Goal: Information Seeking & Learning: Learn about a topic

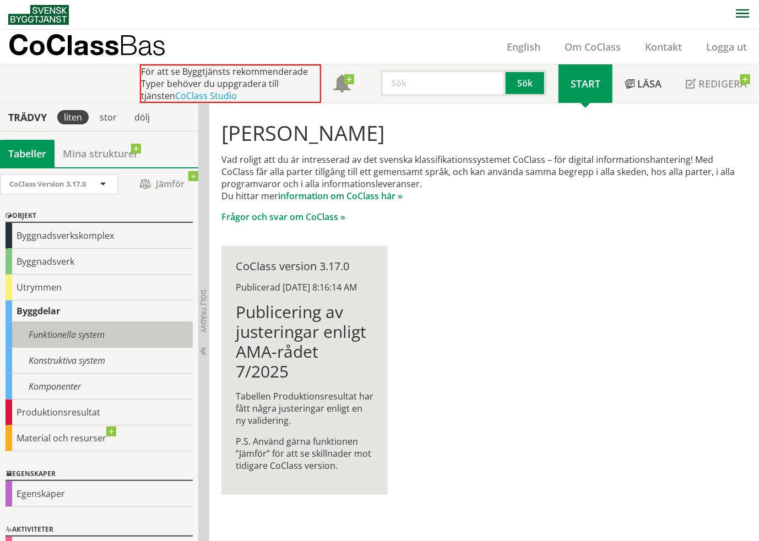
click at [121, 330] on div "Funktionella system" at bounding box center [99, 335] width 187 height 26
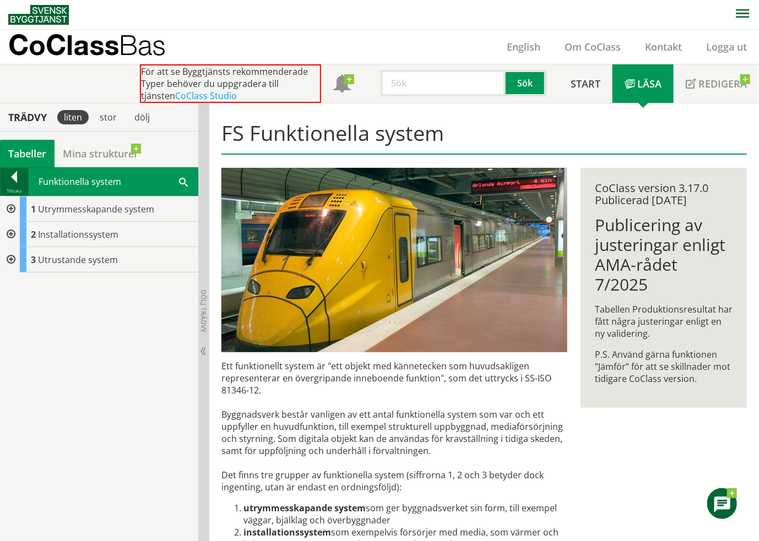
click at [11, 176] on div at bounding box center [15, 178] width 28 height 15
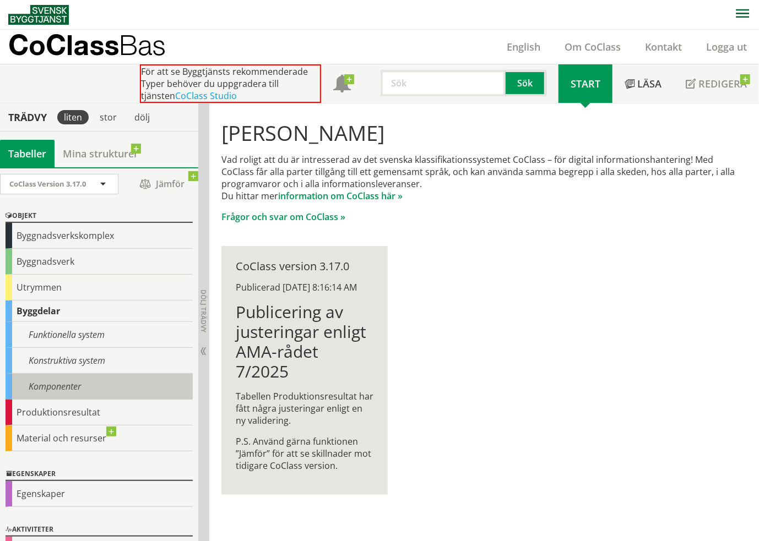
click at [55, 387] on div "Komponenter" at bounding box center [99, 387] width 187 height 26
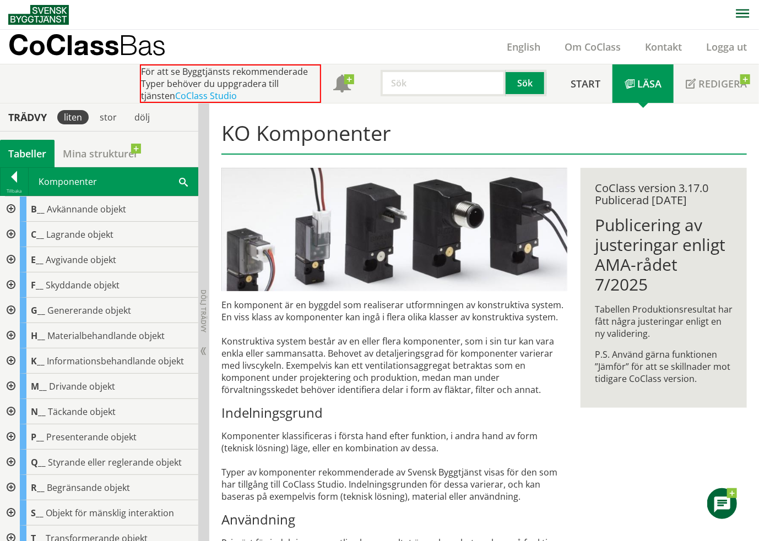
click at [10, 208] on div at bounding box center [10, 209] width 20 height 25
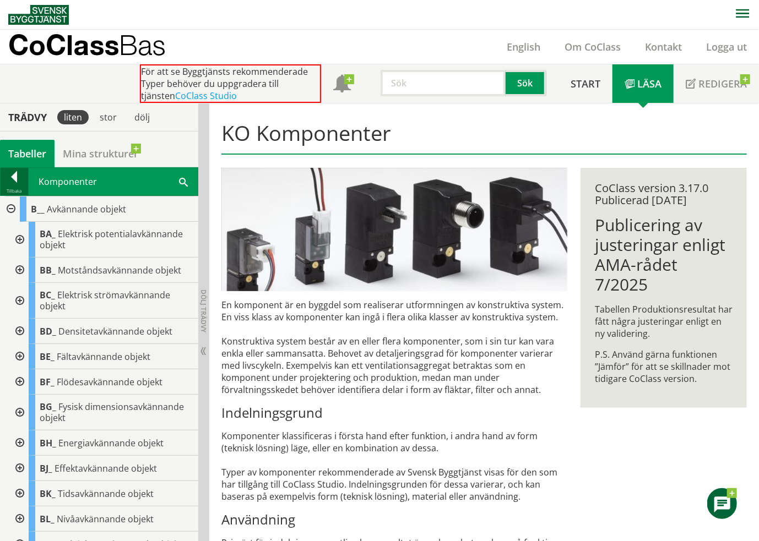
click at [14, 171] on div at bounding box center [15, 178] width 28 height 15
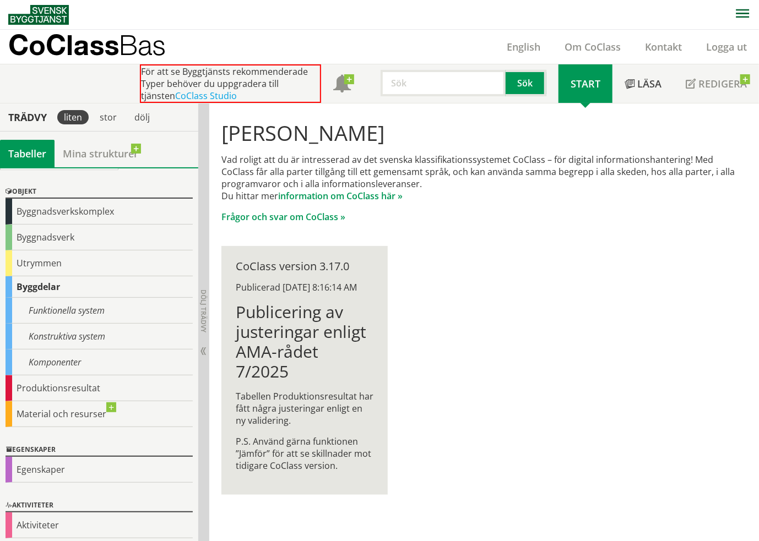
scroll to position [26, 0]
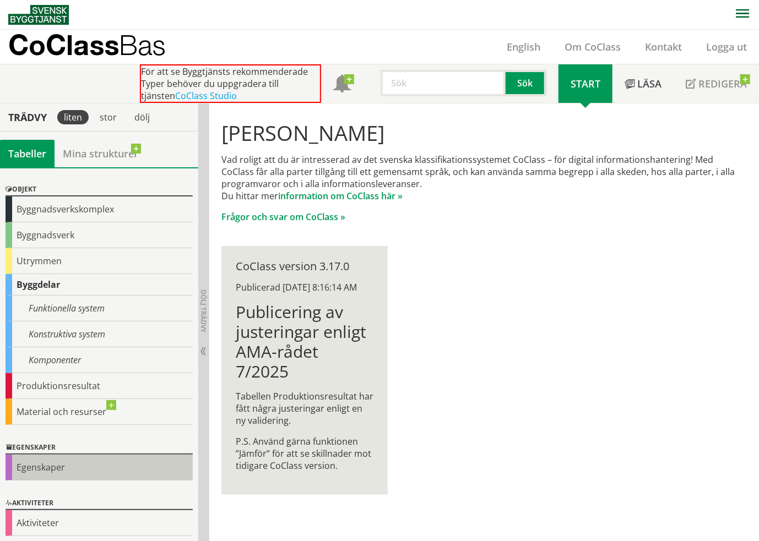
click at [48, 458] on div "Egenskaper" at bounding box center [99, 468] width 187 height 26
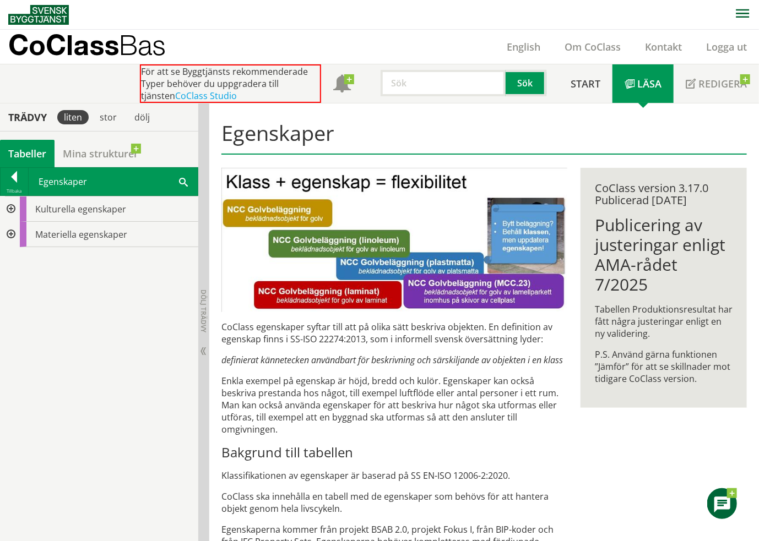
click at [9, 235] on div at bounding box center [10, 234] width 20 height 25
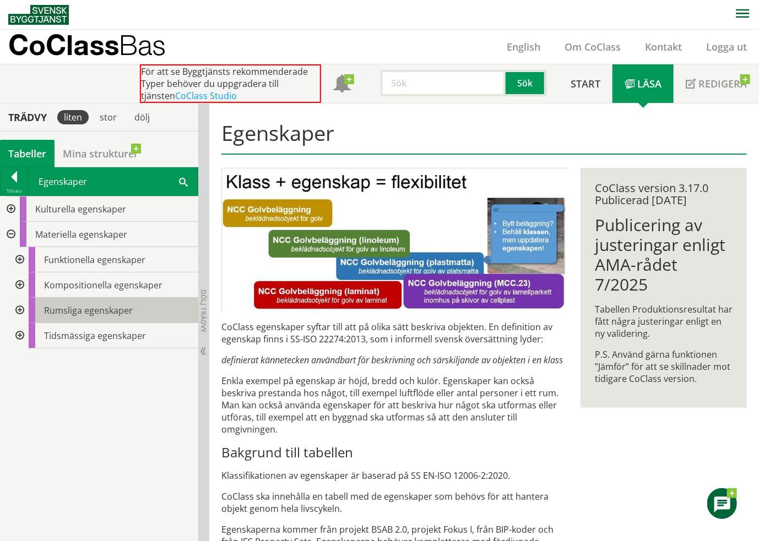
click at [136, 310] on div "Rumsliga egenskaper" at bounding box center [114, 310] width 170 height 25
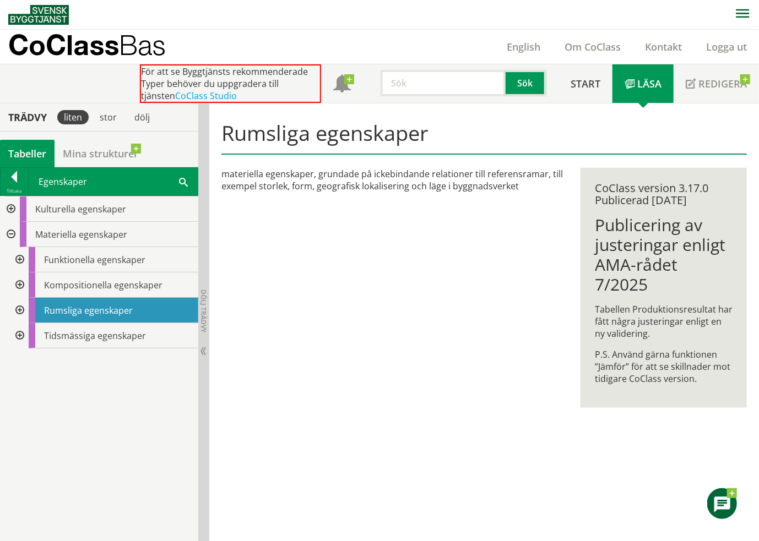
click at [19, 306] on div at bounding box center [19, 310] width 20 height 25
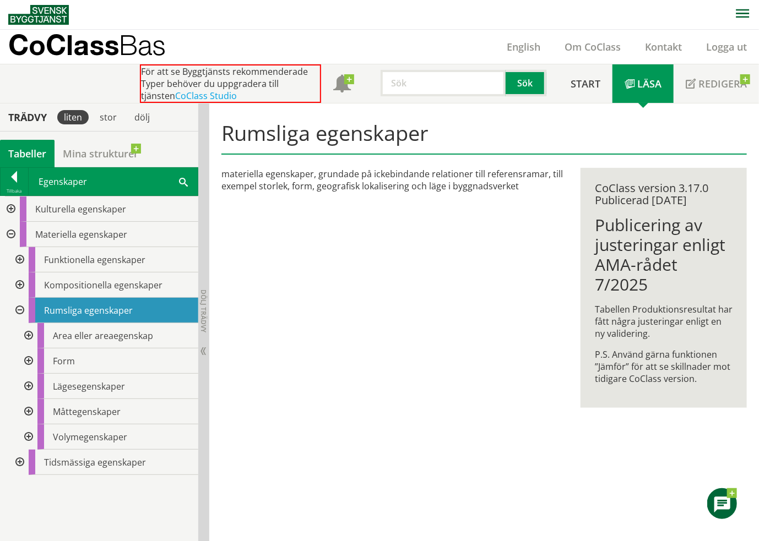
click at [29, 333] on div at bounding box center [28, 335] width 20 height 25
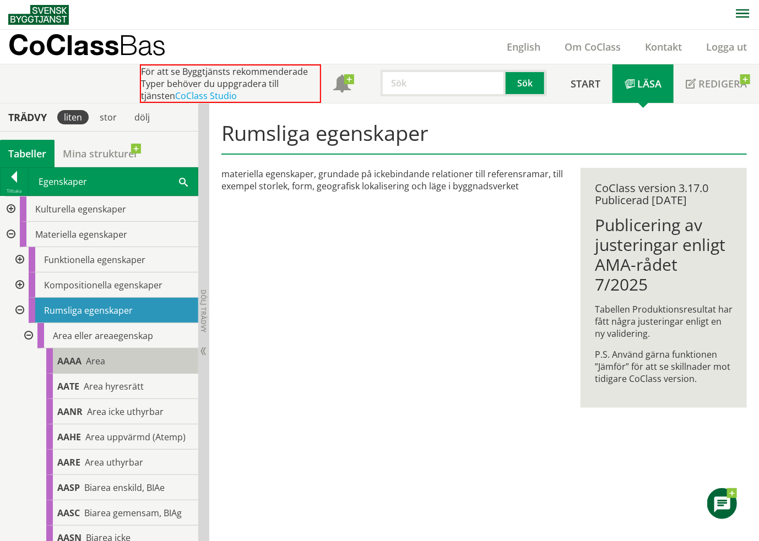
click at [70, 361] on span "AAAA" at bounding box center [69, 361] width 24 height 12
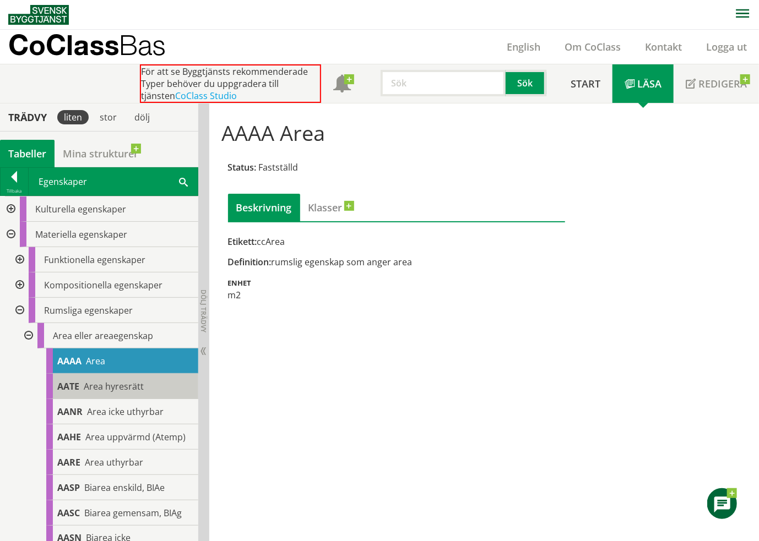
click at [117, 388] on span "Area hyresrätt" at bounding box center [114, 387] width 60 height 12
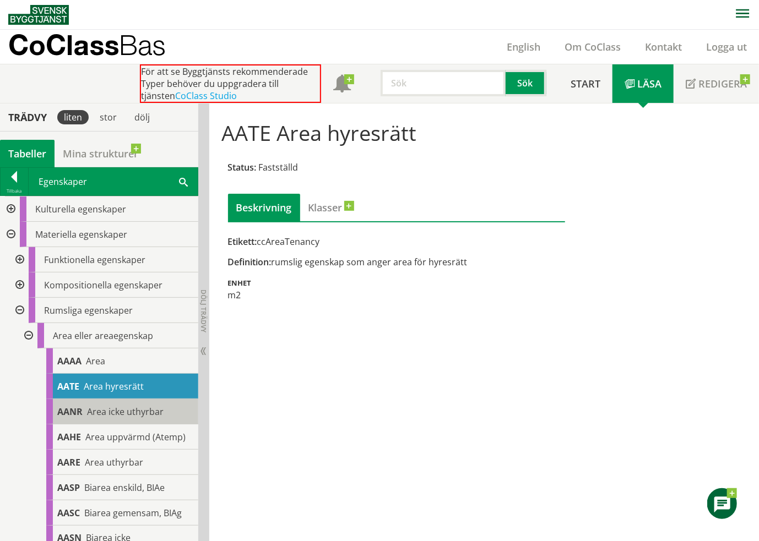
click at [154, 412] on span "Area icke uthyrbar" at bounding box center [125, 412] width 77 height 12
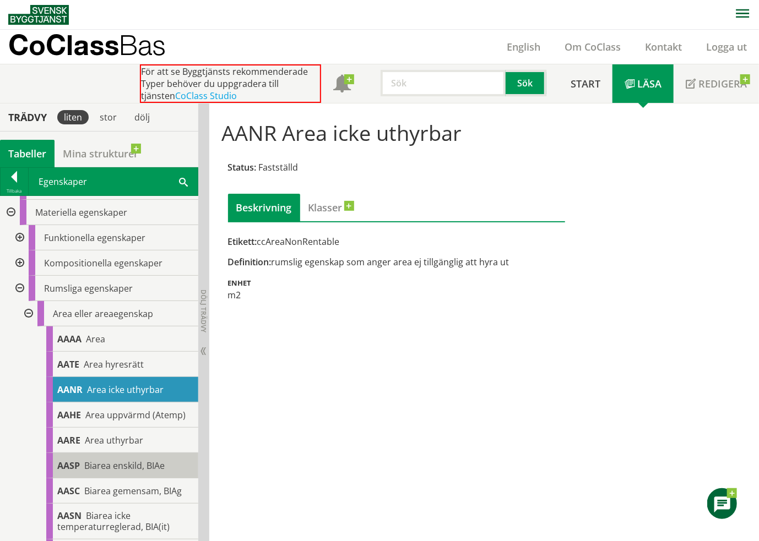
scroll to position [165, 0]
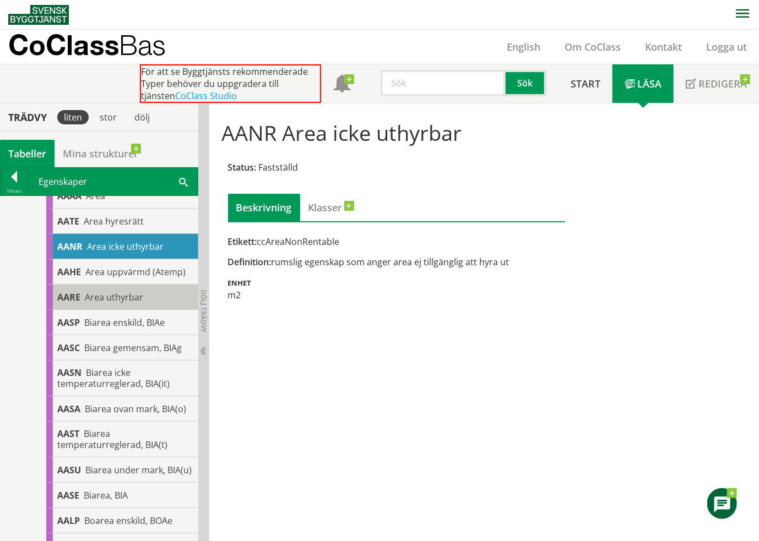
click at [146, 295] on div "AARE Area uthyrbar" at bounding box center [122, 297] width 152 height 25
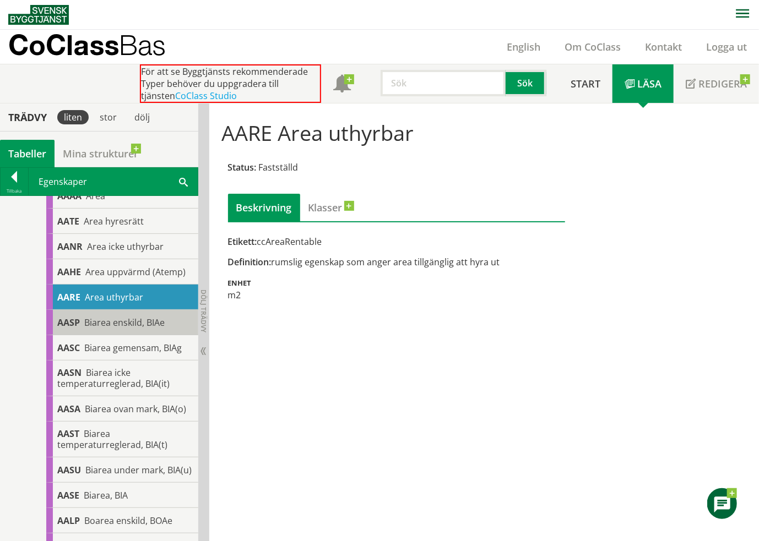
click at [146, 324] on span "Biarea enskild, BIAe" at bounding box center [124, 323] width 80 height 12
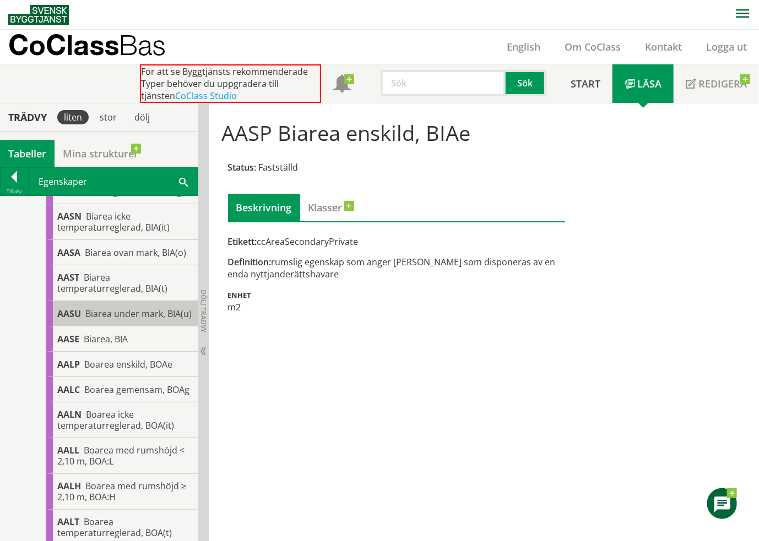
scroll to position [330, 0]
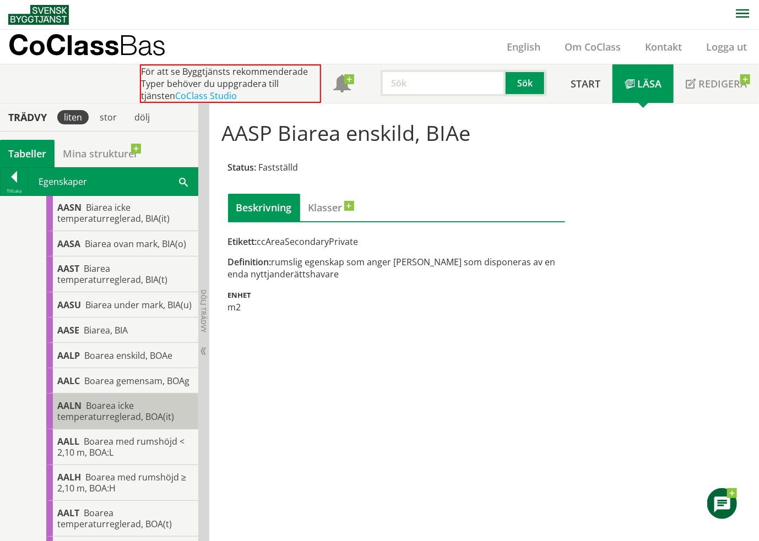
click at [126, 423] on span "Boarea icke temperaturreglerad, BOA(it)" at bounding box center [115, 411] width 117 height 23
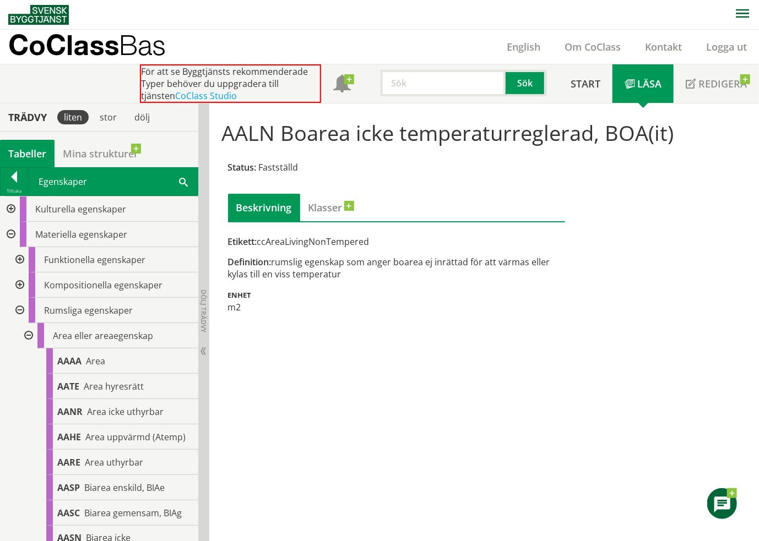
click at [24, 334] on div at bounding box center [28, 335] width 20 height 25
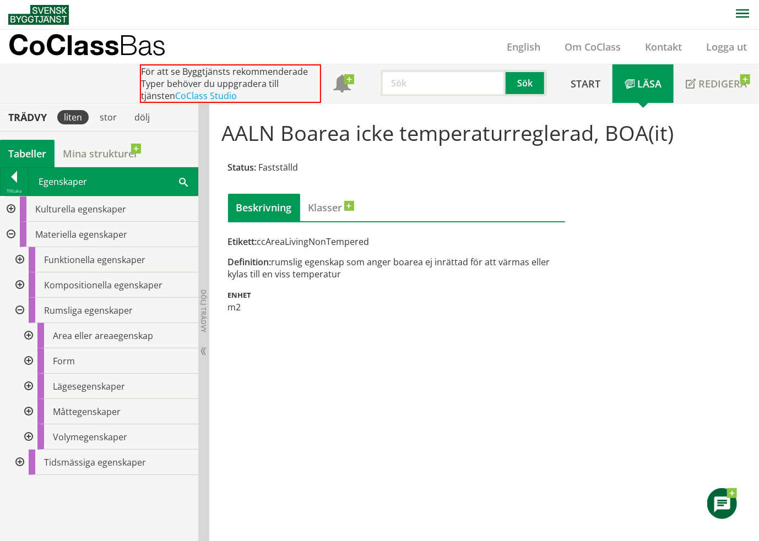
click at [29, 359] on div at bounding box center [28, 361] width 20 height 25
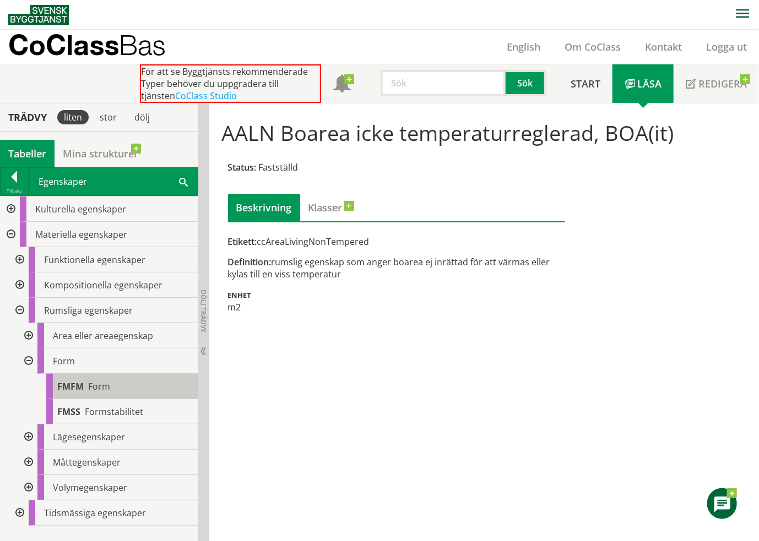
click at [97, 386] on span "Form" at bounding box center [99, 387] width 22 height 12
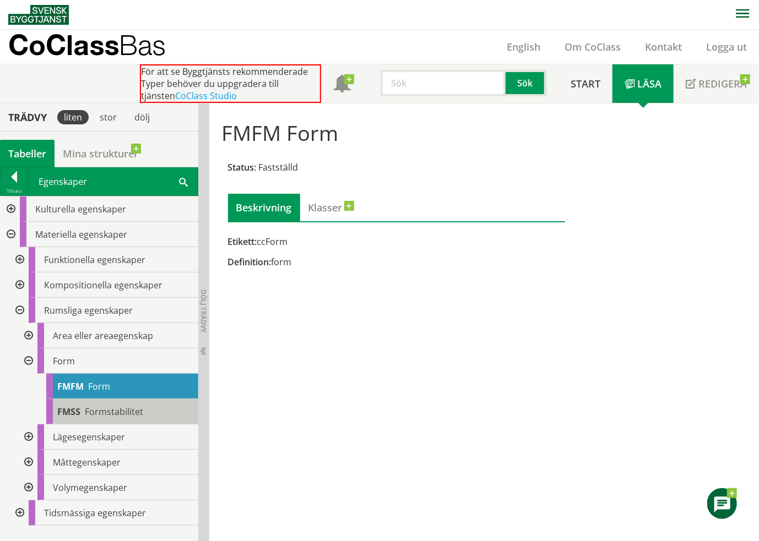
click at [101, 410] on span "Formstabilitet" at bounding box center [114, 412] width 58 height 12
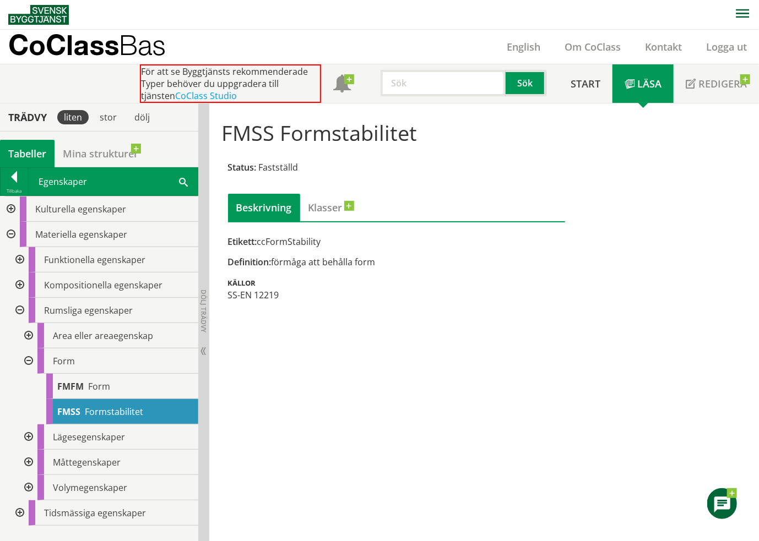
click at [26, 436] on div at bounding box center [28, 437] width 20 height 25
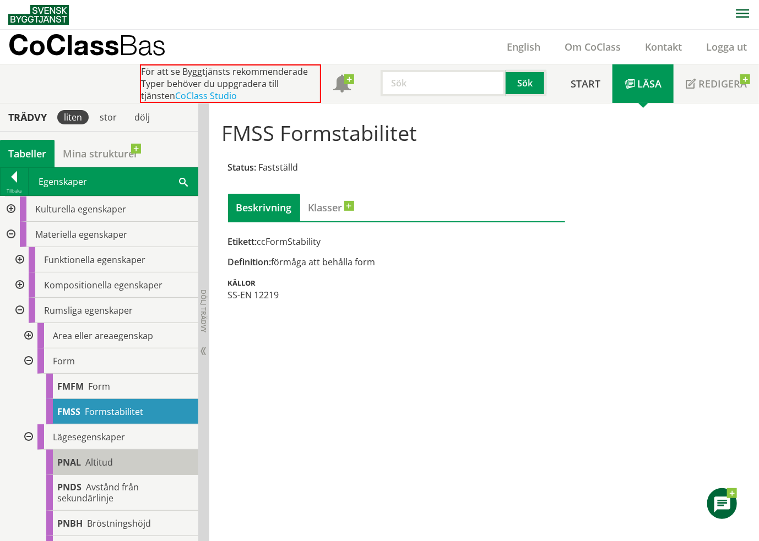
click at [89, 466] on span "Altitud" at bounding box center [99, 463] width 28 height 12
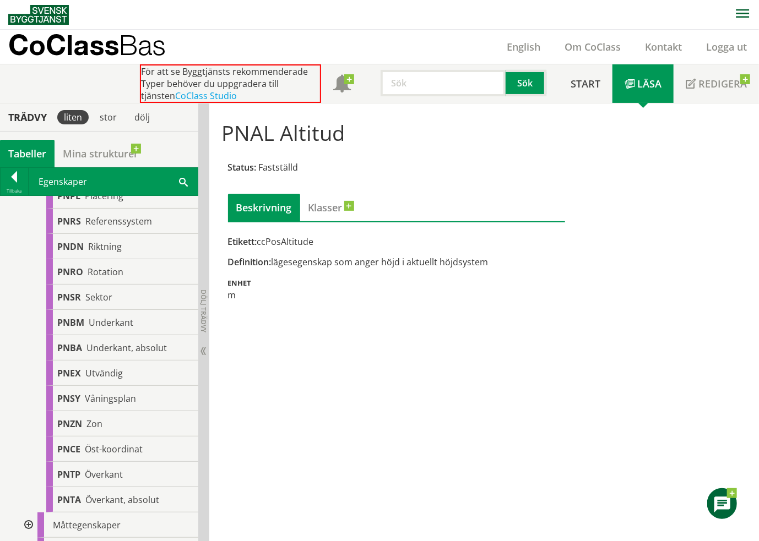
scroll to position [902, 0]
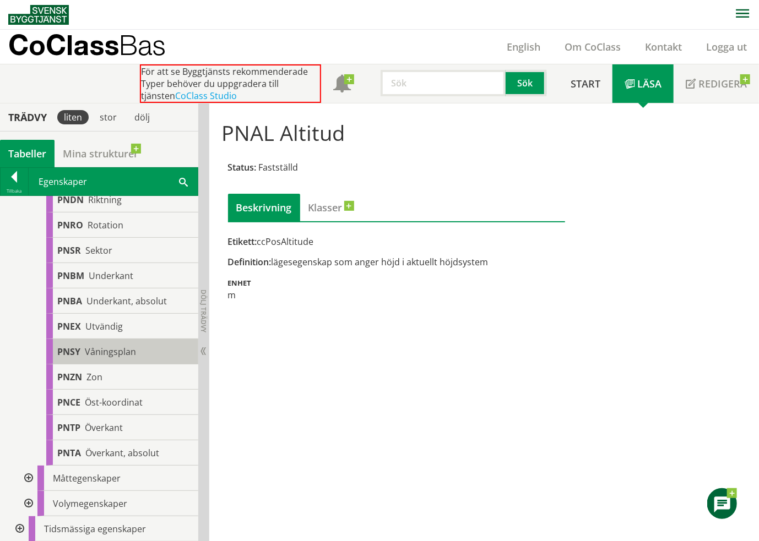
click at [132, 354] on span "Våningsplan" at bounding box center [110, 352] width 51 height 12
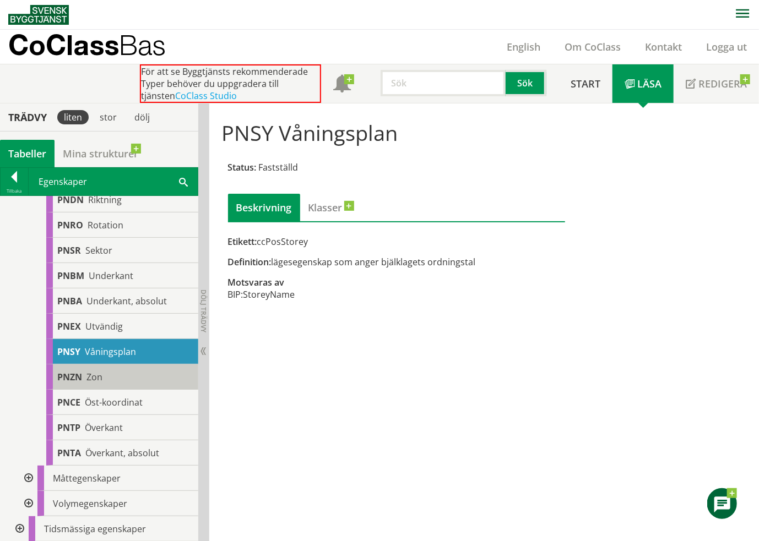
click at [124, 381] on div "PNZN Zon" at bounding box center [122, 377] width 152 height 25
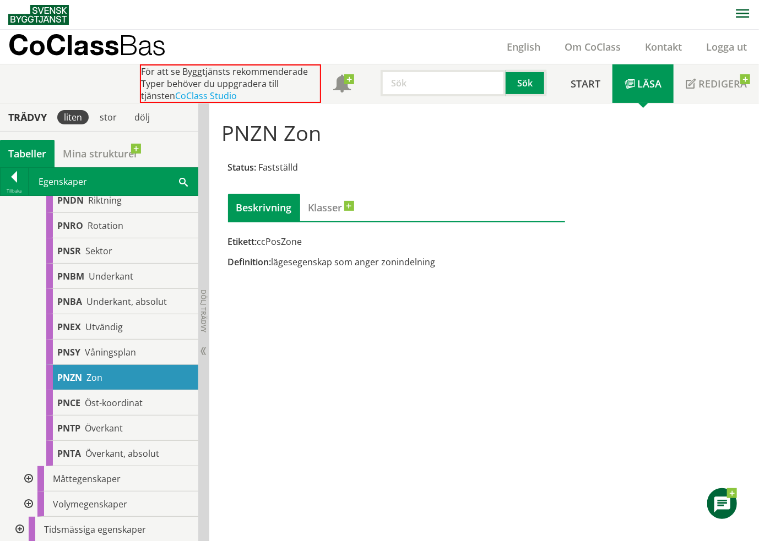
scroll to position [901, 0]
click at [96, 479] on span "Måttegenskaper" at bounding box center [87, 479] width 68 height 12
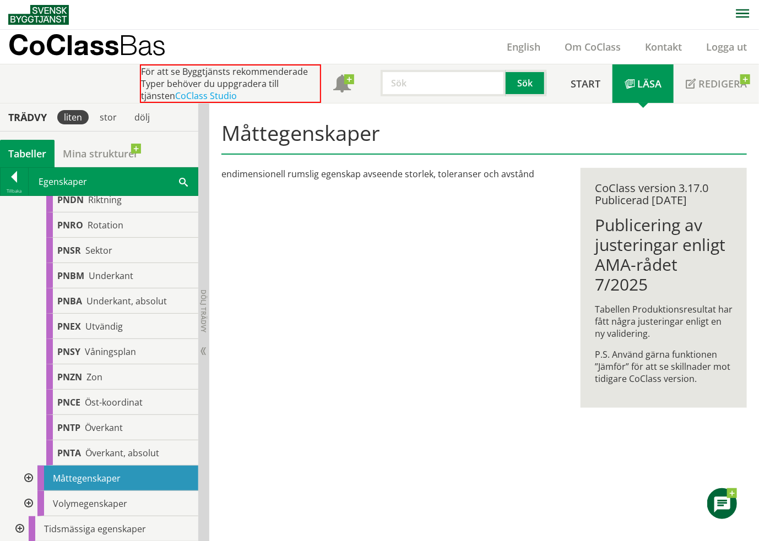
scroll to position [902, 0]
click at [26, 477] on div at bounding box center [28, 478] width 20 height 25
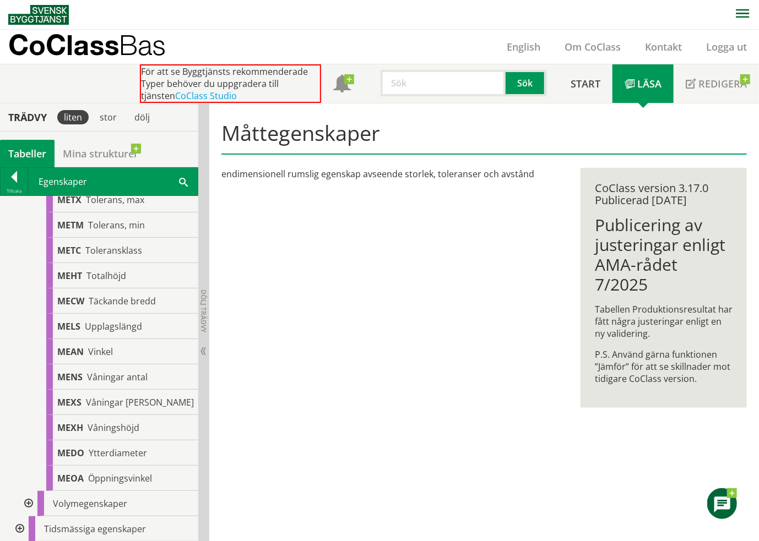
scroll to position [2291, 0]
click at [147, 423] on div "MEXH Våningshöjd" at bounding box center [122, 427] width 152 height 25
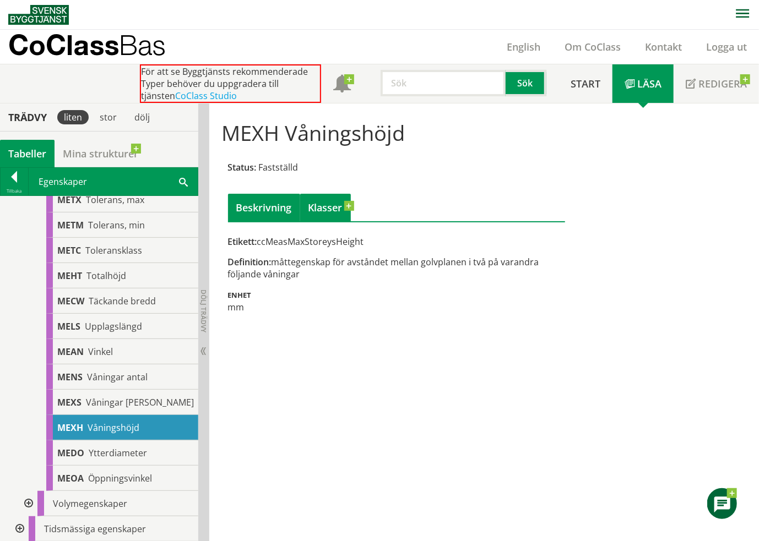
click at [343, 204] on span at bounding box center [343, 207] width 0 height 13
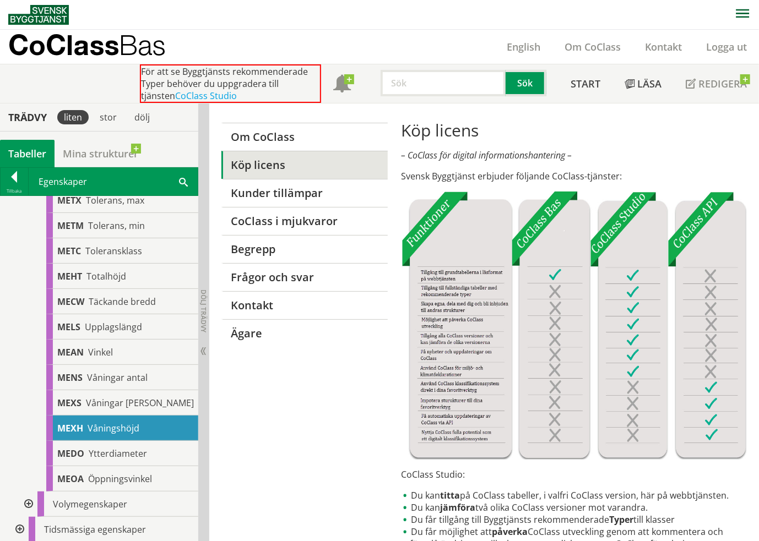
scroll to position [2291, 0]
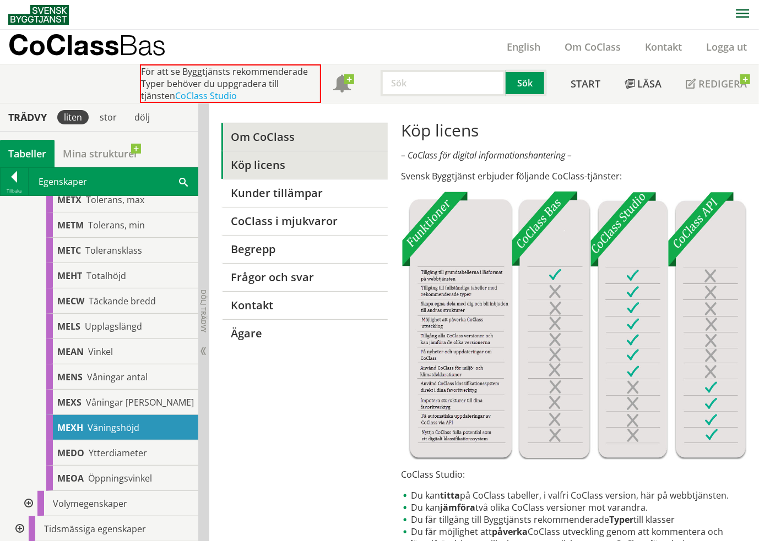
click at [291, 139] on link "Om CoClass" at bounding box center [304, 137] width 166 height 28
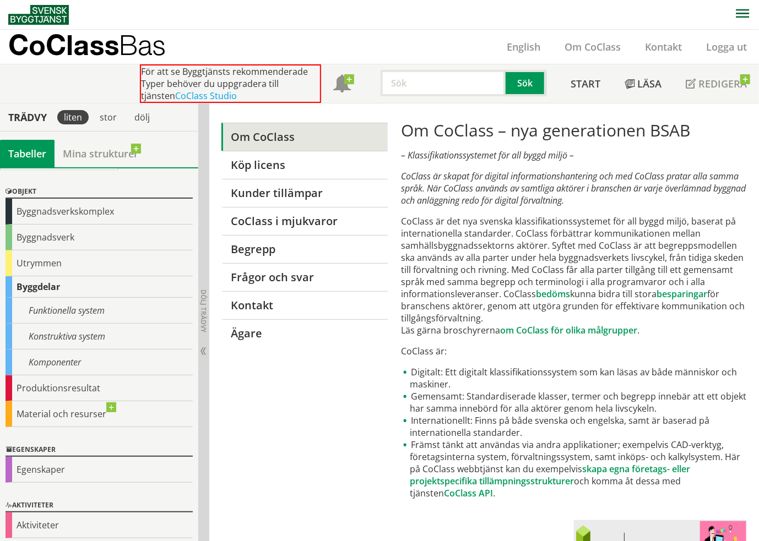
scroll to position [27, 0]
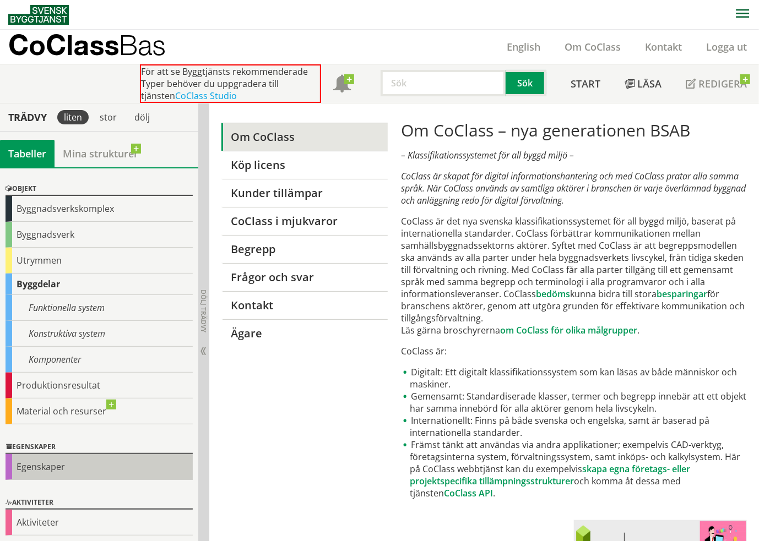
click at [41, 466] on div "Egenskaper" at bounding box center [99, 467] width 187 height 26
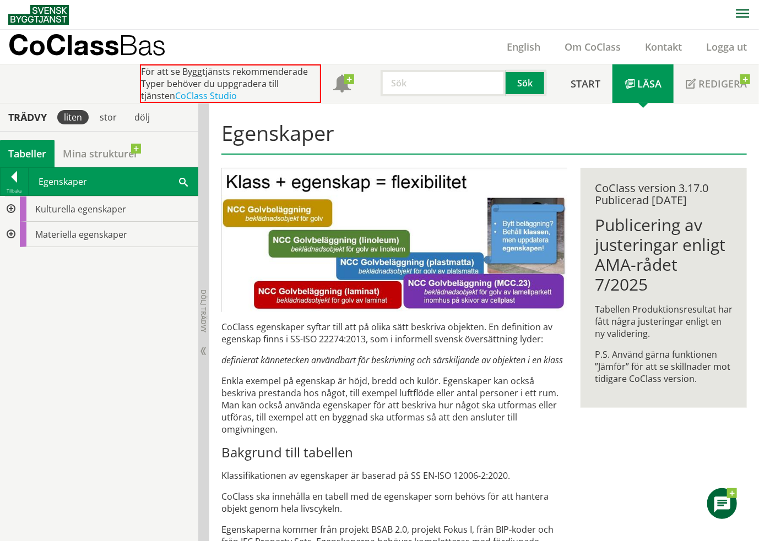
click at [10, 230] on div at bounding box center [10, 234] width 20 height 25
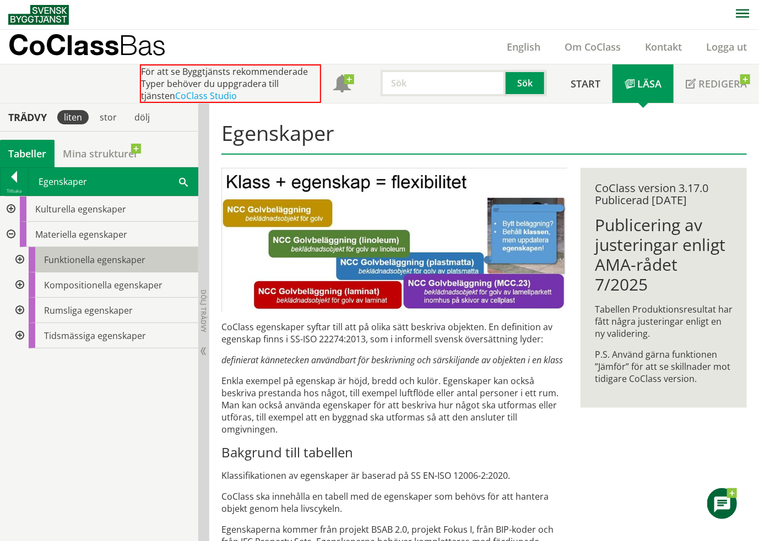
click at [88, 257] on span "Funktionella egenskaper" at bounding box center [94, 260] width 101 height 12
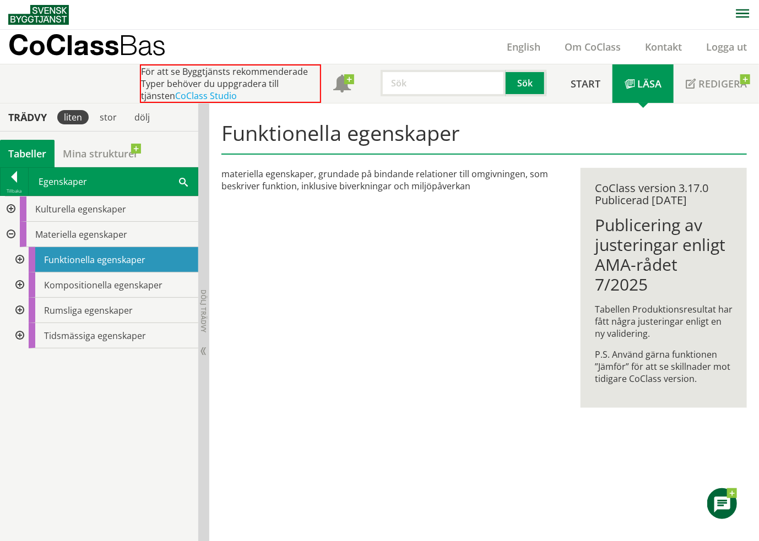
click at [20, 259] on div at bounding box center [19, 259] width 20 height 25
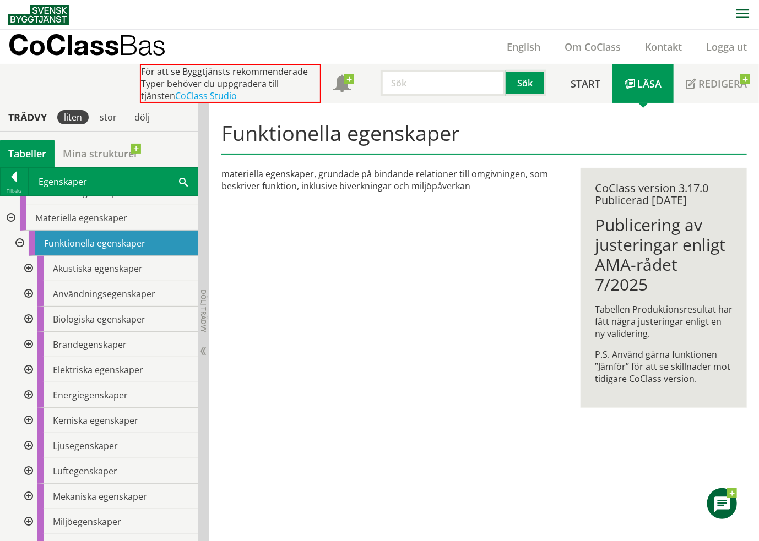
scroll to position [15, 0]
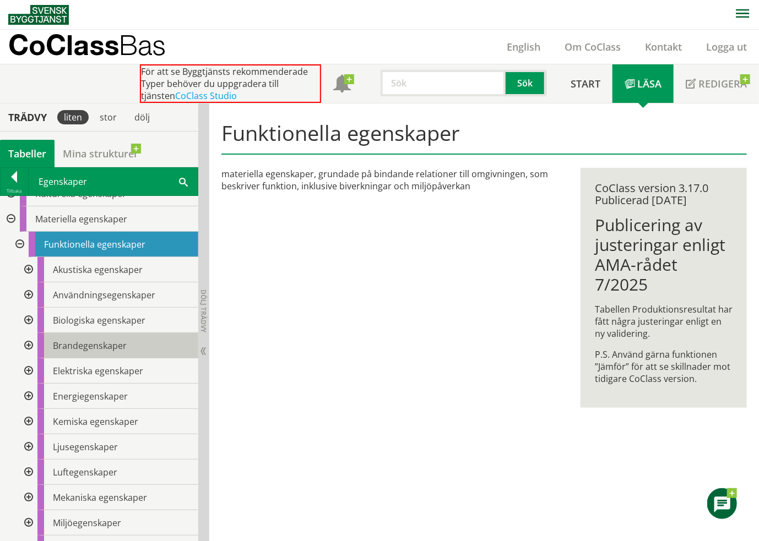
click at [126, 348] on span "Brandegenskaper" at bounding box center [90, 346] width 74 height 12
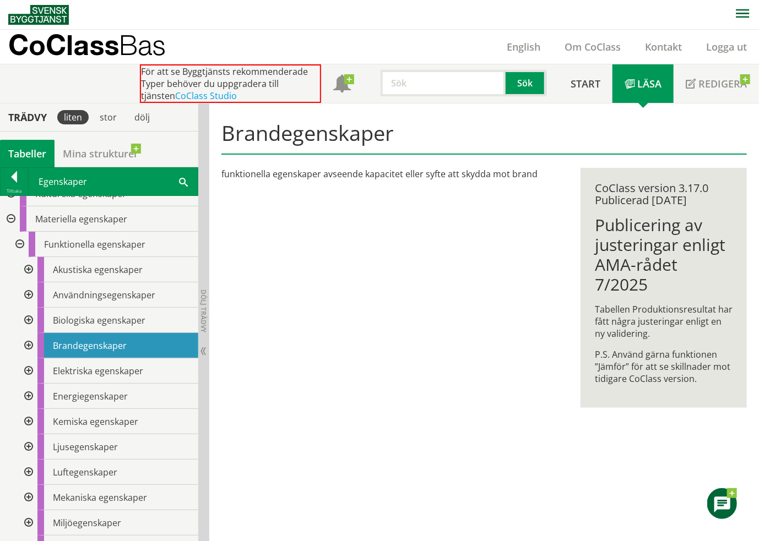
click at [29, 343] on div at bounding box center [28, 345] width 20 height 25
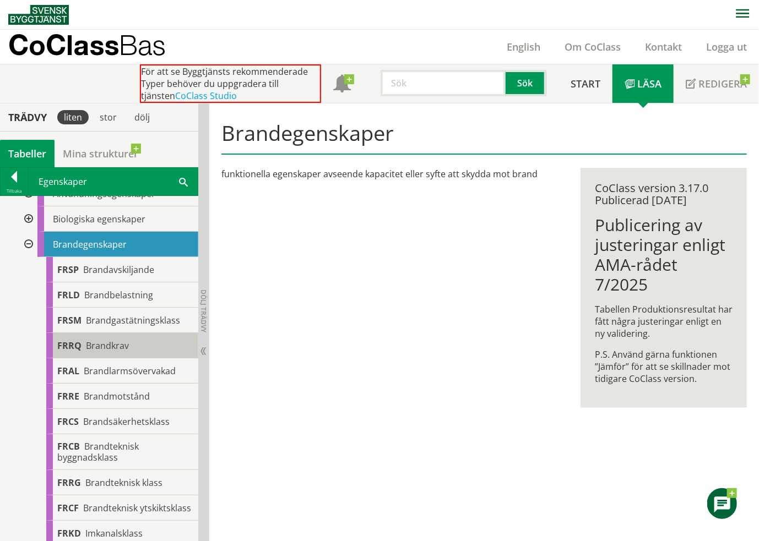
scroll to position [70, 0]
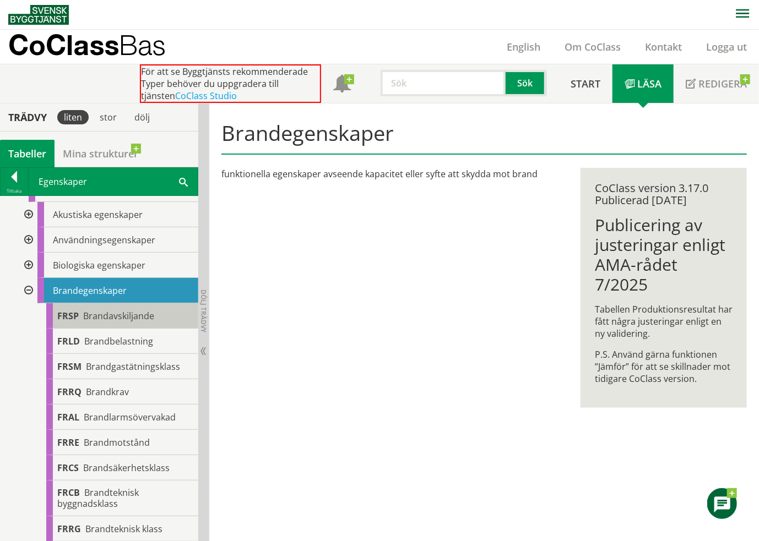
click at [128, 320] on span "Brandavskiljande" at bounding box center [118, 316] width 71 height 12
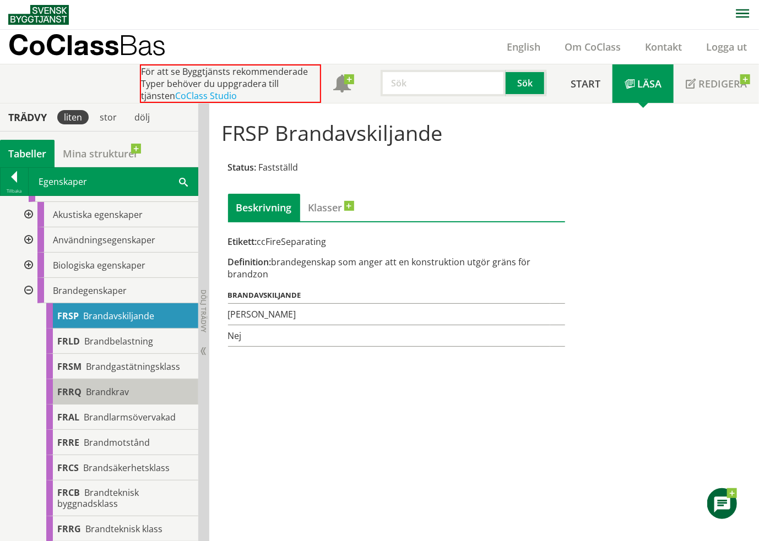
click at [95, 393] on span "Brandkrav" at bounding box center [107, 392] width 43 height 12
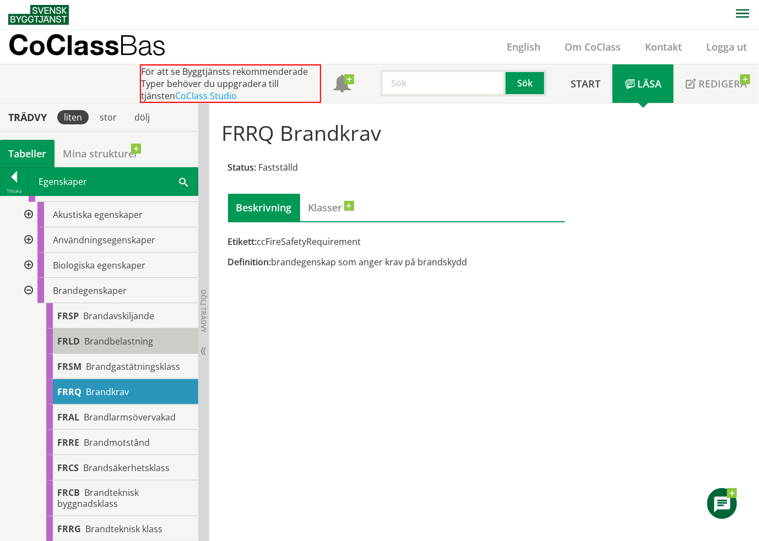
click at [146, 341] on span "Brandbelastning" at bounding box center [118, 341] width 69 height 12
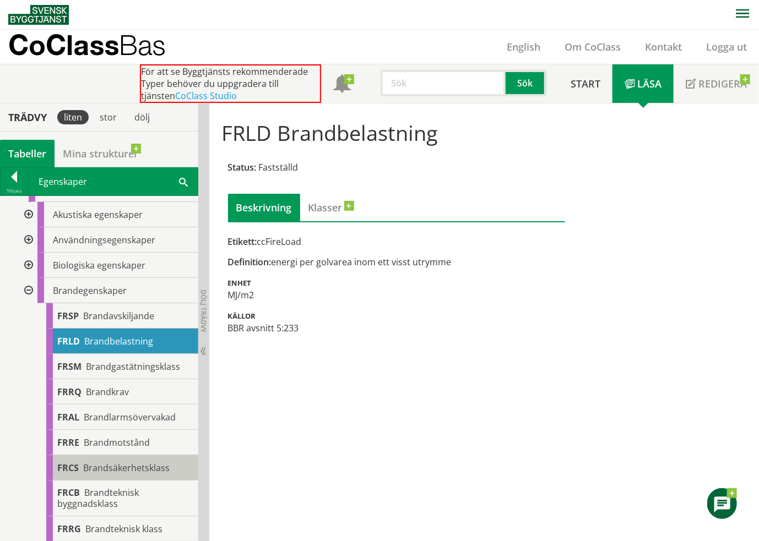
click at [147, 462] on span "Brandsäkerhetsklass" at bounding box center [126, 468] width 86 height 12
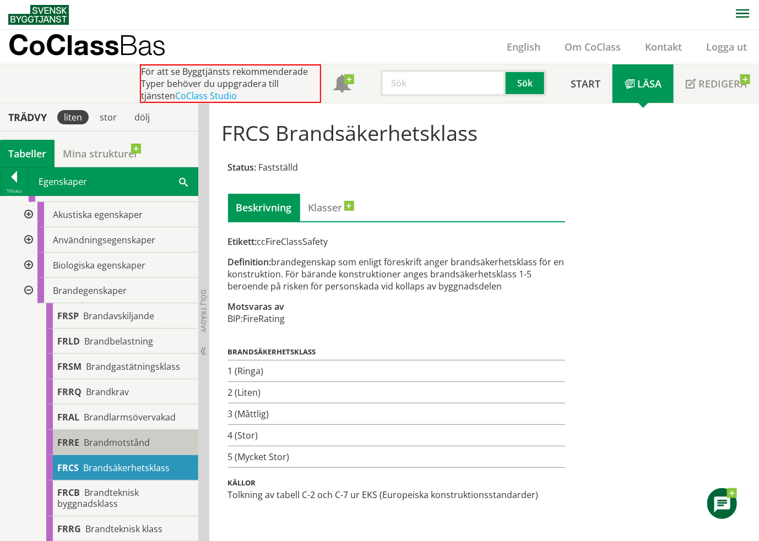
click at [108, 443] on span "Brandmotstånd" at bounding box center [117, 443] width 66 height 12
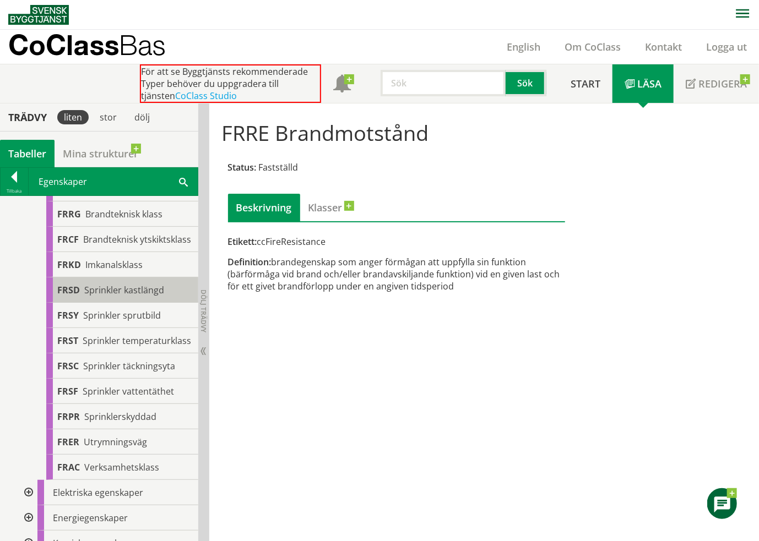
scroll to position [401, 0]
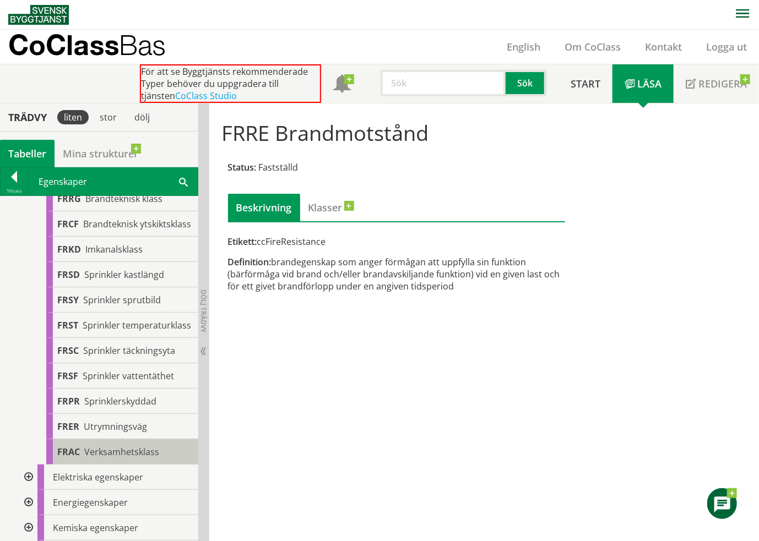
click at [149, 458] on span "Verksamhetsklass" at bounding box center [121, 452] width 75 height 12
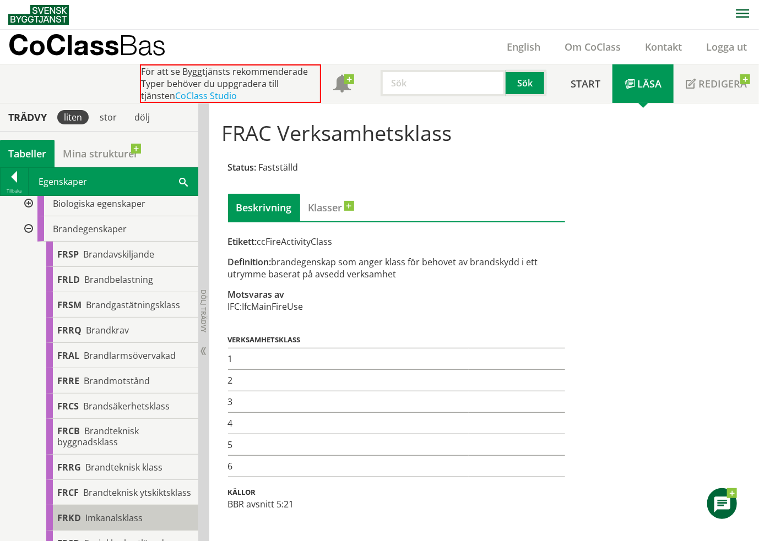
scroll to position [63, 0]
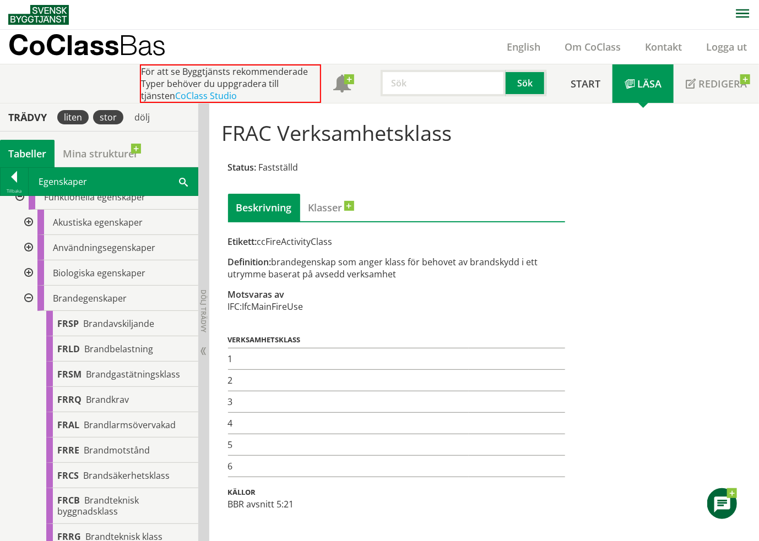
click at [108, 116] on div "stor" at bounding box center [108, 117] width 30 height 14
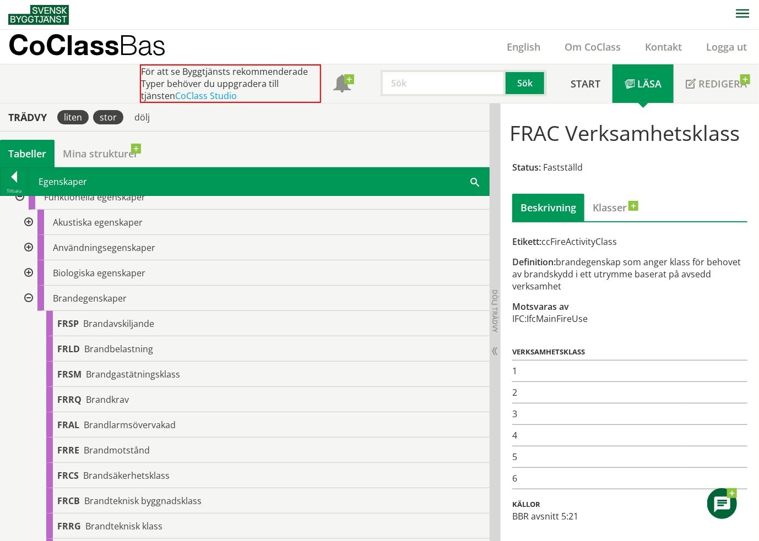
click at [75, 114] on div "liten" at bounding box center [72, 117] width 31 height 14
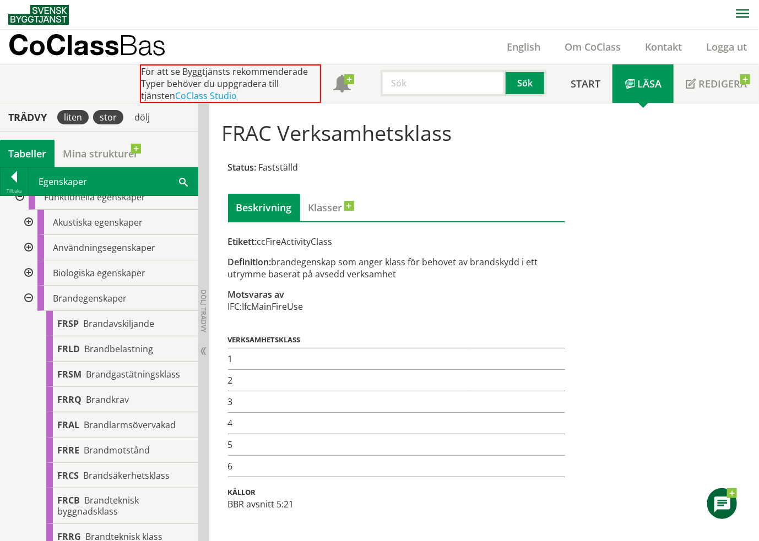
click at [100, 123] on div "stor" at bounding box center [108, 117] width 30 height 14
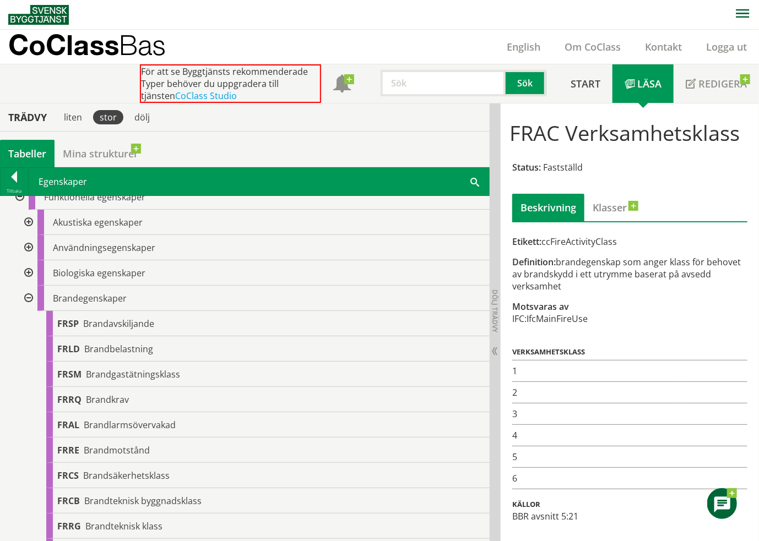
click at [29, 267] on div at bounding box center [28, 272] width 20 height 25
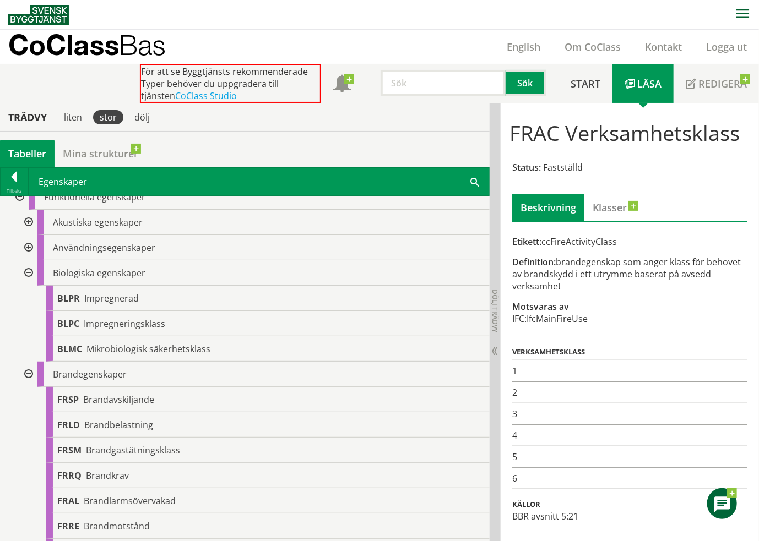
click at [30, 219] on div at bounding box center [28, 222] width 20 height 25
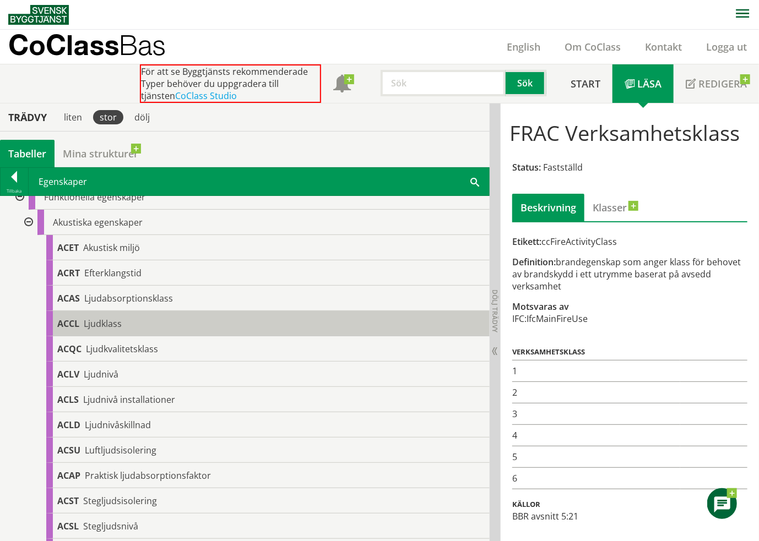
click at [122, 311] on div "ACCL Ljudklass" at bounding box center [267, 323] width 443 height 25
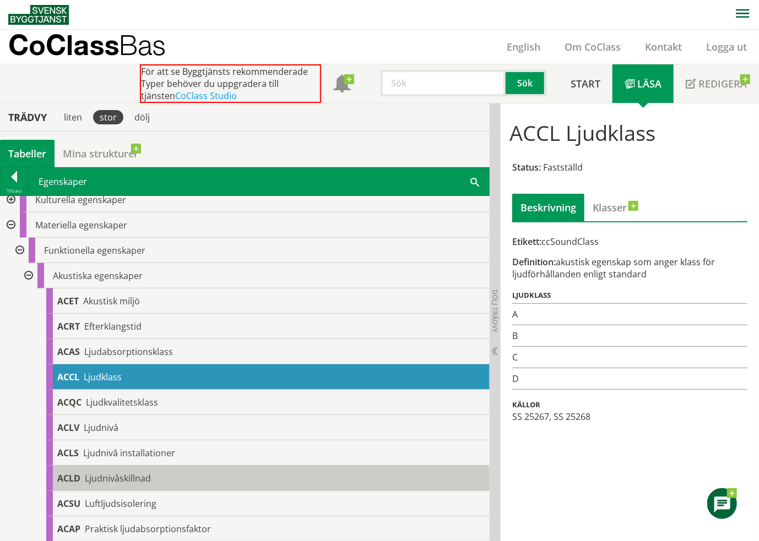
scroll to position [8, 0]
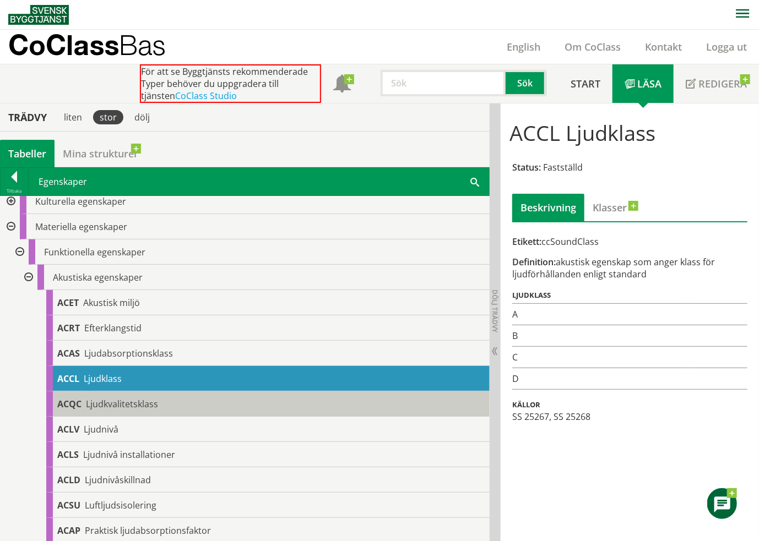
click at [128, 406] on span "Ljudkvalitetsklass" at bounding box center [122, 404] width 72 height 12
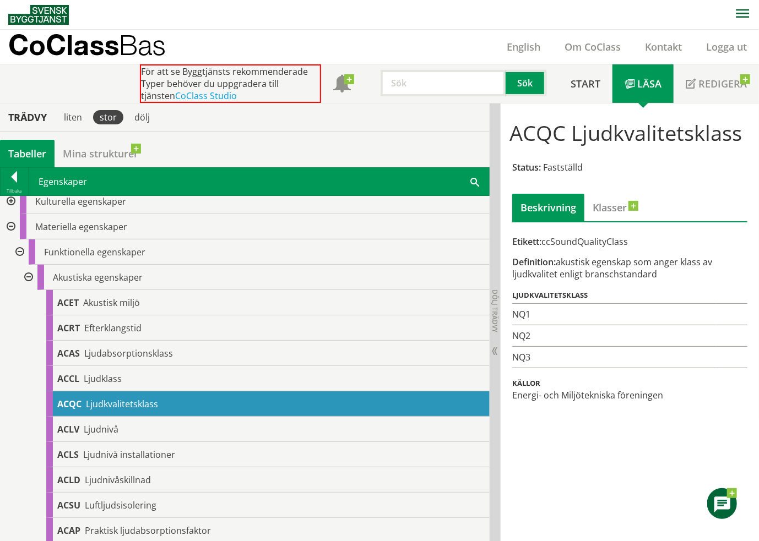
click at [29, 276] on div at bounding box center [28, 277] width 20 height 25
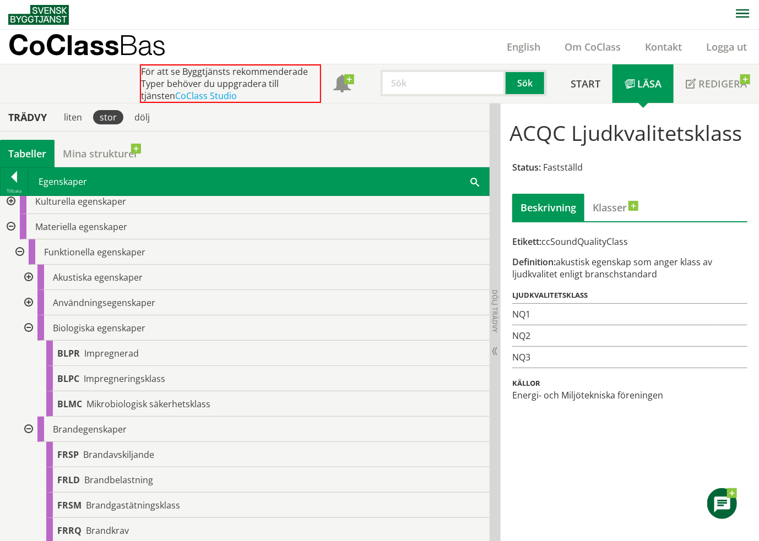
click at [26, 326] on div at bounding box center [28, 328] width 20 height 25
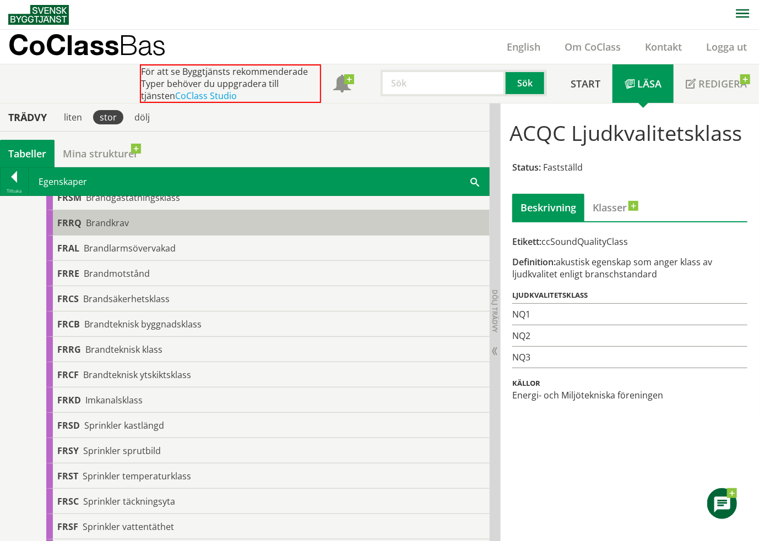
scroll to position [173, 0]
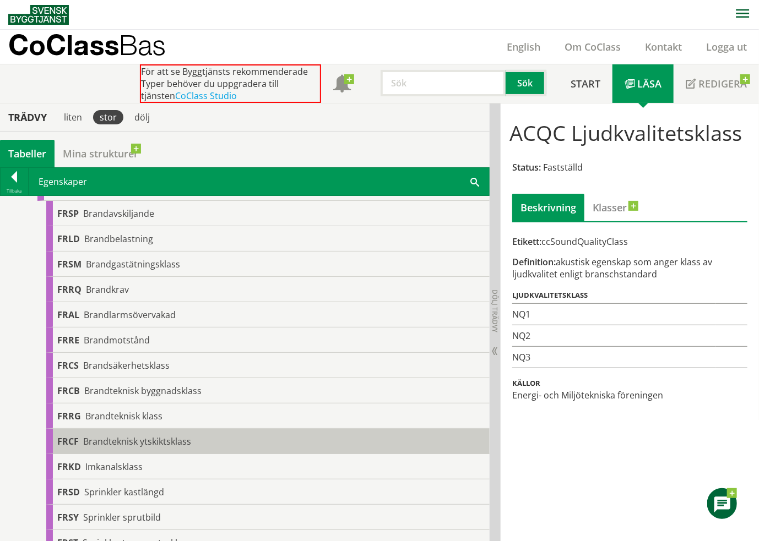
click at [128, 442] on span "Brandteknisk ytskiktsklass" at bounding box center [137, 442] width 108 height 12
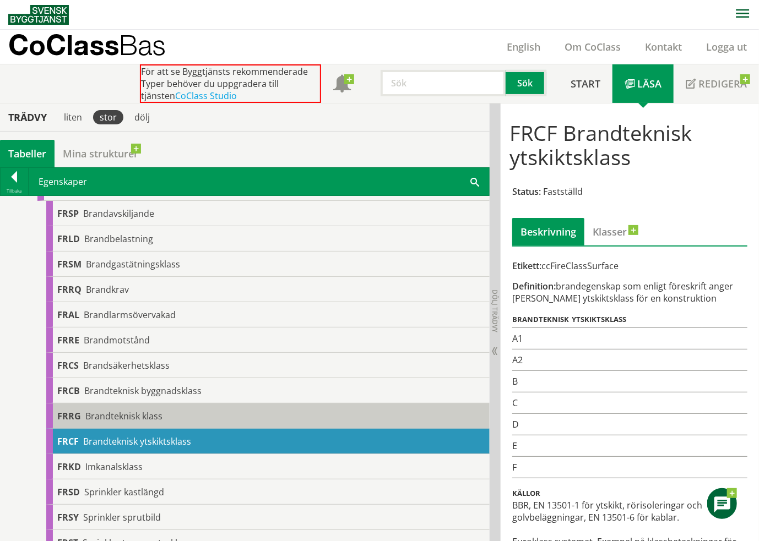
click at [127, 418] on span "Brandteknisk klass" at bounding box center [123, 416] width 77 height 12
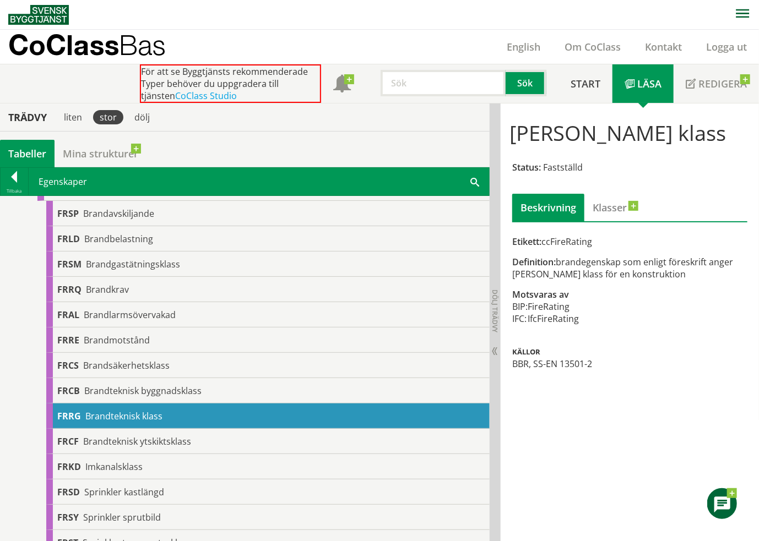
drag, startPoint x: 608, startPoint y: 389, endPoint x: 529, endPoint y: 392, distance: 79.3
click at [529, 370] on div "BBR, SS-EN 13501-2" at bounding box center [629, 364] width 235 height 12
drag, startPoint x: 518, startPoint y: 388, endPoint x: 583, endPoint y: 390, distance: 65.6
click at [583, 370] on div "BBR, SS-EN 13501-2" at bounding box center [629, 364] width 235 height 12
drag, startPoint x: 577, startPoint y: 389, endPoint x: 546, endPoint y: 393, distance: 31.1
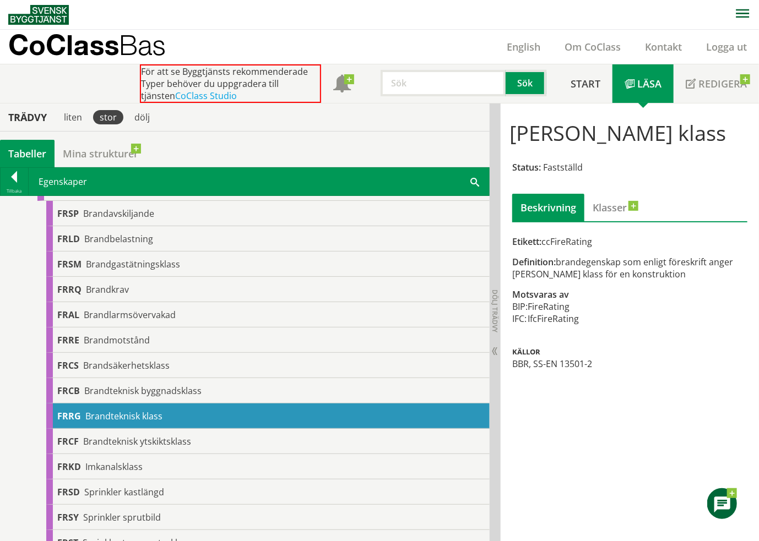
click at [546, 370] on div "BBR, SS-EN 13501-2" at bounding box center [629, 364] width 235 height 12
click at [509, 393] on div "[PERSON_NAME] klass Status: Fastställd Beskrivning Klasser Etikett: ccFireRatin…" at bounding box center [630, 249] width 258 height 290
drag, startPoint x: 515, startPoint y: 394, endPoint x: 587, endPoint y: 387, distance: 72.0
click at [587, 376] on div "Status: Fastställd Beskrivning Klasser Etikett: ccFireRating Definition: brande…" at bounding box center [629, 264] width 241 height 222
click at [586, 370] on div "BBR, SS-EN 13501-2" at bounding box center [629, 364] width 235 height 12
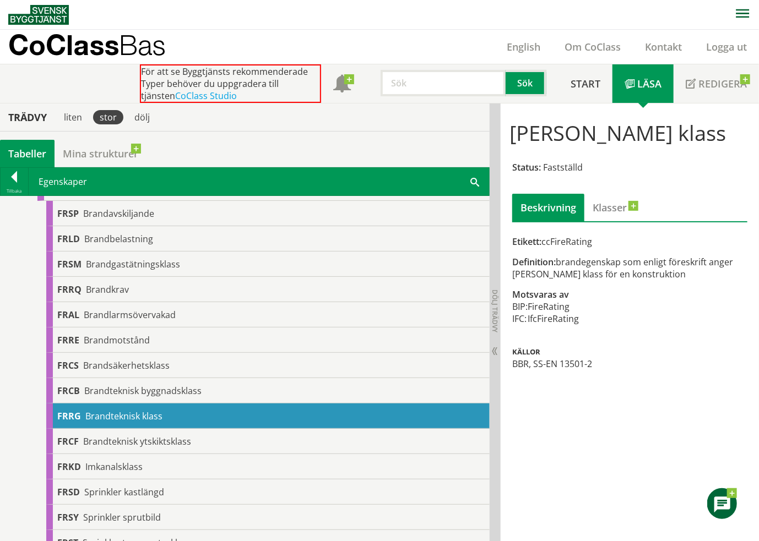
drag, startPoint x: 586, startPoint y: 388, endPoint x: 560, endPoint y: 446, distance: 63.6
click at [560, 446] on div "[PERSON_NAME] klass Status: Fastställd Beskrivning Klasser Etikett: ccFireRatin…" at bounding box center [630, 323] width 258 height 439
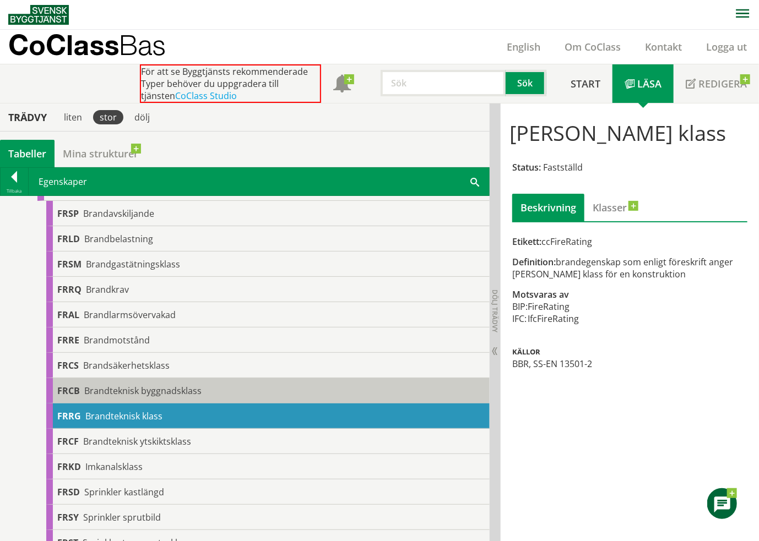
click at [97, 394] on span "Brandteknisk byggnadsklass" at bounding box center [142, 391] width 117 height 12
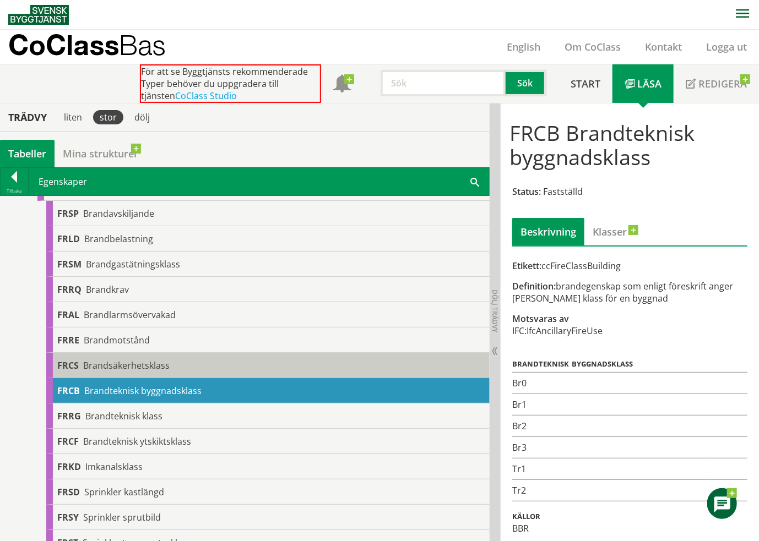
click at [103, 370] on span "Brandsäkerhetsklass" at bounding box center [126, 366] width 86 height 12
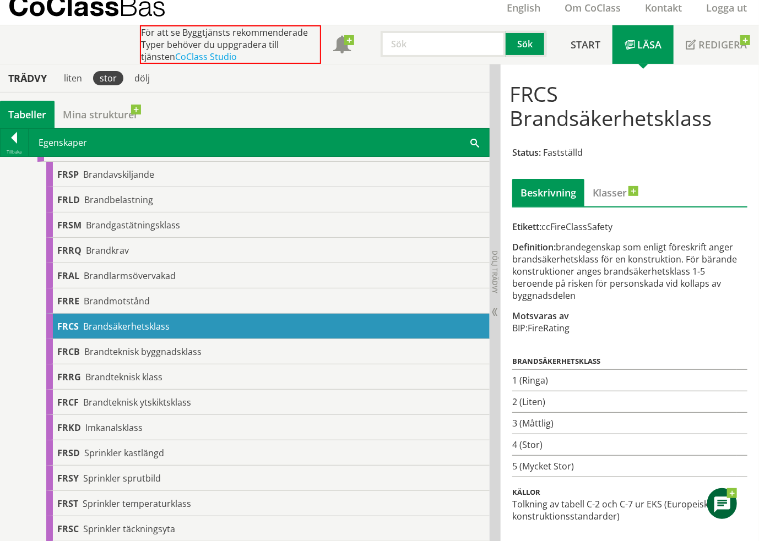
scroll to position [42, 0]
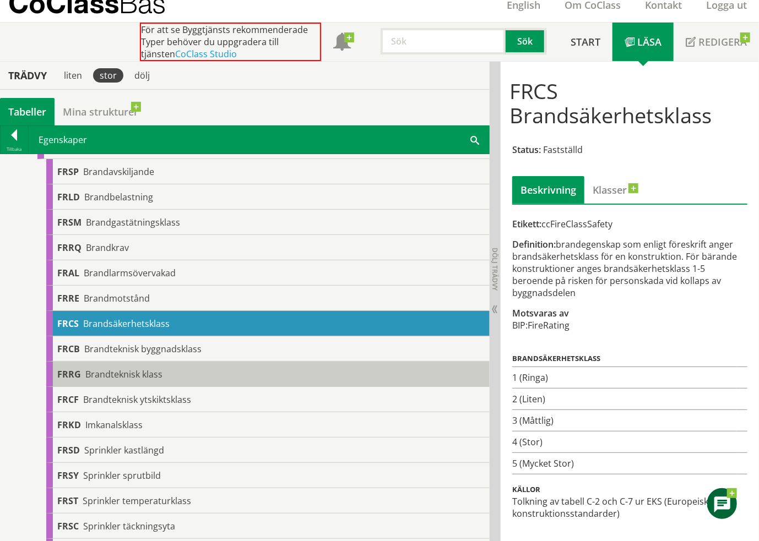
click at [216, 376] on div "[PERSON_NAME] klass" at bounding box center [267, 374] width 443 height 25
